Goal: Task Accomplishment & Management: Use online tool/utility

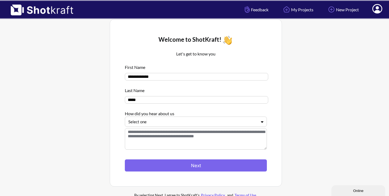
click at [159, 125] on div "Select one" at bounding box center [193, 121] width 130 height 7
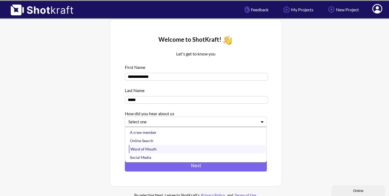
click at [160, 151] on div "Word of Mouth" at bounding box center [197, 149] width 137 height 8
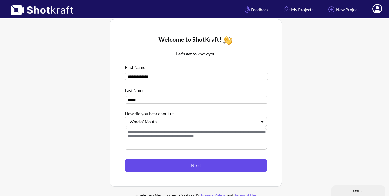
click at [198, 167] on button "Next" at bounding box center [196, 165] width 142 height 12
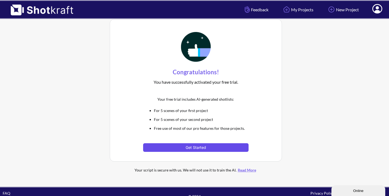
click at [194, 147] on button "Get Started" at bounding box center [195, 147] width 105 height 9
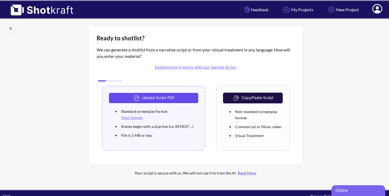
click at [163, 97] on button "Upload Script PDF" at bounding box center [153, 98] width 89 height 10
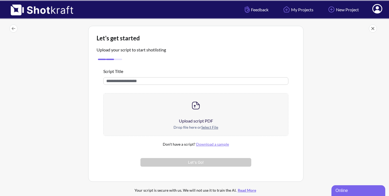
click at [215, 129] on u "Select File" at bounding box center [209, 127] width 17 height 5
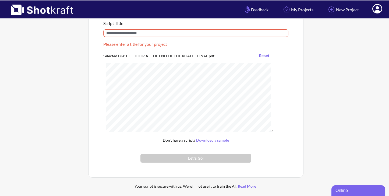
scroll to position [48, 0]
click at [132, 34] on input "text" at bounding box center [195, 34] width 185 height 8
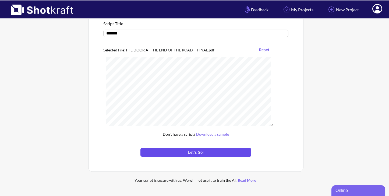
type input "*******"
click at [202, 149] on button "Let's Go!" at bounding box center [195, 152] width 111 height 9
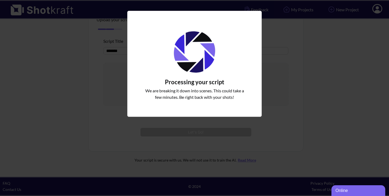
scroll to position [31, 0]
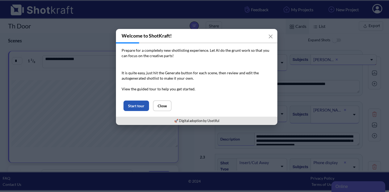
click at [136, 105] on button "Start tour" at bounding box center [136, 106] width 26 height 10
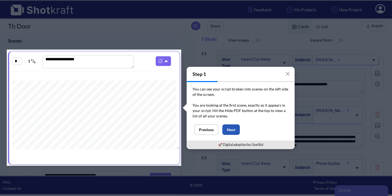
click at [233, 128] on button "Next" at bounding box center [230, 129] width 17 height 10
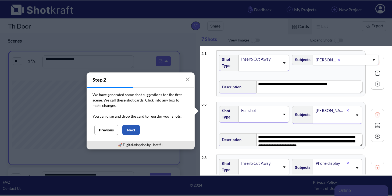
click at [132, 129] on button "Next" at bounding box center [130, 129] width 17 height 10
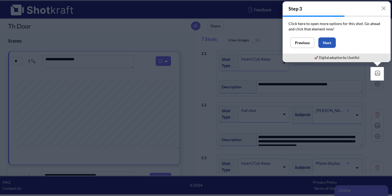
click at [332, 42] on button "Next" at bounding box center [326, 42] width 17 height 10
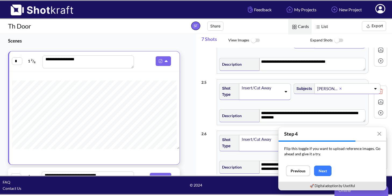
scroll to position [262, 0]
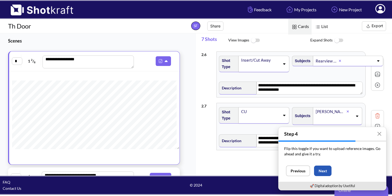
click at [330, 171] on button "Next" at bounding box center [322, 170] width 17 height 10
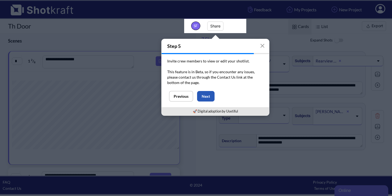
click at [206, 95] on button "Next" at bounding box center [205, 96] width 17 height 10
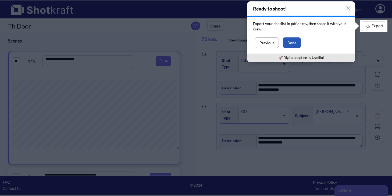
click at [293, 41] on button "Done" at bounding box center [292, 42] width 18 height 10
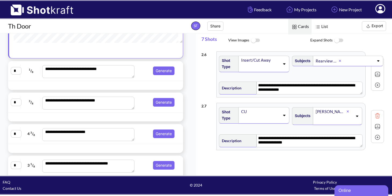
scroll to position [108, 0]
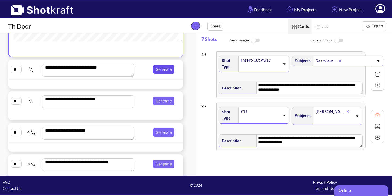
click at [156, 67] on button "Generate" at bounding box center [164, 69] width 22 height 9
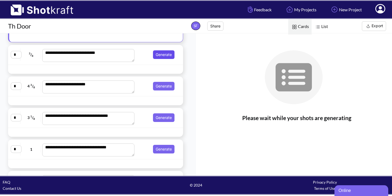
click at [157, 56] on button "Generate" at bounding box center [164, 54] width 22 height 9
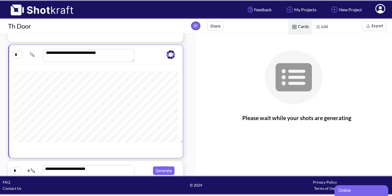
scroll to position [54, 0]
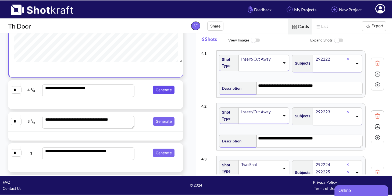
click at [161, 91] on button "Generate" at bounding box center [164, 89] width 22 height 9
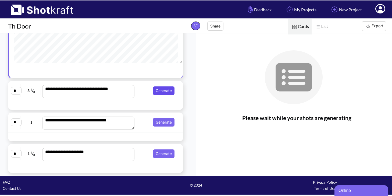
click at [158, 92] on button "Generate" at bounding box center [164, 90] width 22 height 9
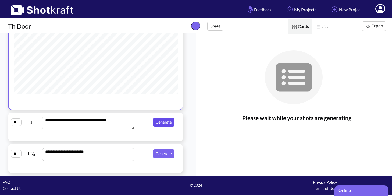
click at [159, 122] on button "Generate" at bounding box center [164, 122] width 22 height 9
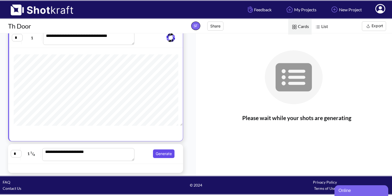
scroll to position [27, 0]
click at [162, 156] on button "Generate" at bounding box center [164, 153] width 22 height 9
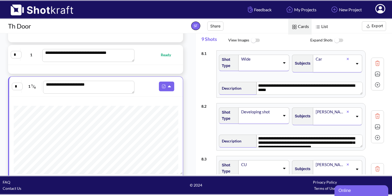
scroll to position [181, 0]
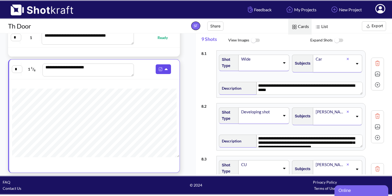
click at [164, 70] on icon at bounding box center [167, 69] width 6 height 5
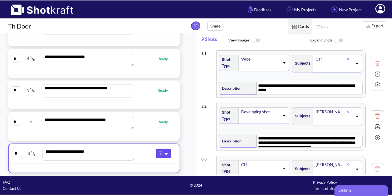
click at [163, 153] on img at bounding box center [160, 153] width 7 height 7
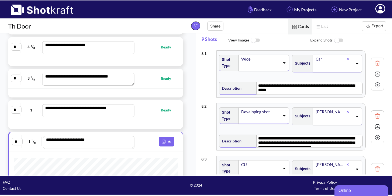
scroll to position [181, 0]
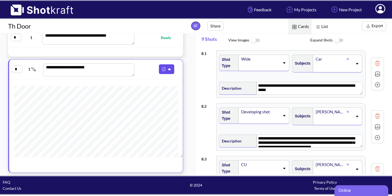
click at [167, 68] on icon at bounding box center [170, 69] width 6 height 5
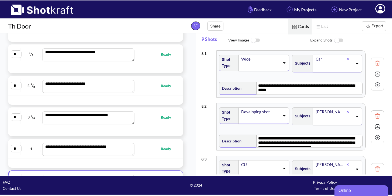
click at [183, 158] on div "**********" at bounding box center [95, 90] width 191 height 218
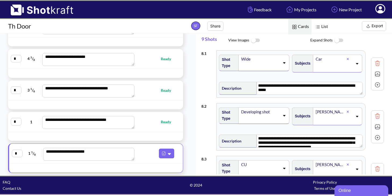
click at [144, 166] on div at bounding box center [78, 168] width 137 height 6
click at [165, 157] on button at bounding box center [166, 153] width 15 height 10
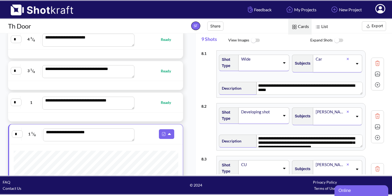
scroll to position [0, 0]
